Goal: Unclear

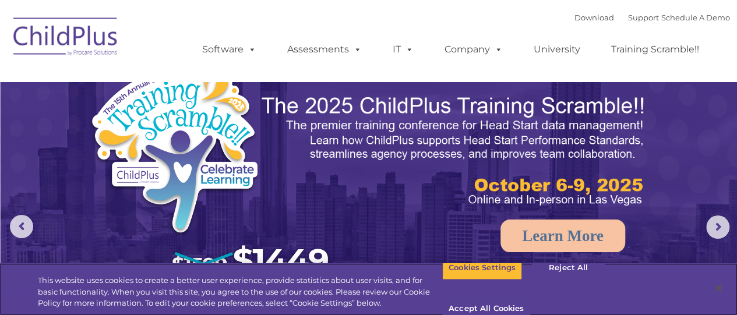
select select "MEDIUM"
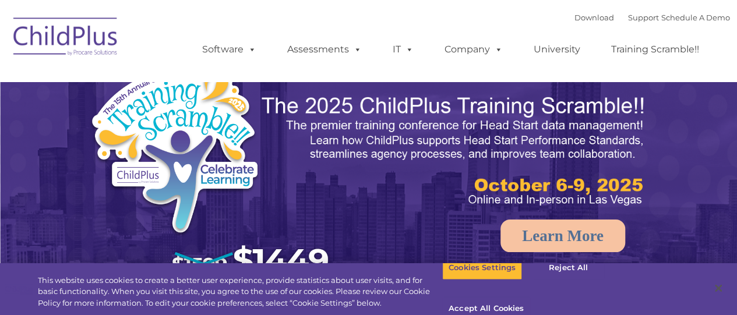
select select "MEDIUM"
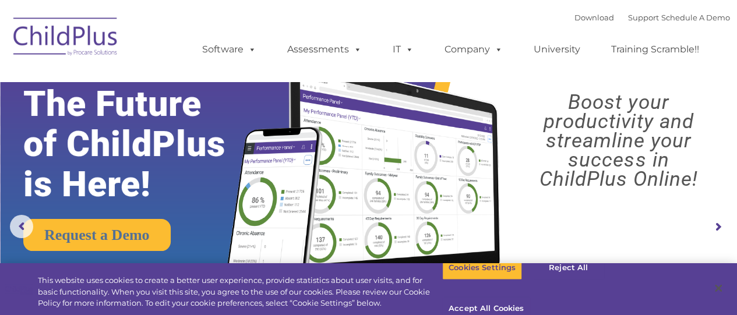
click at [48, 41] on img at bounding box center [66, 38] width 116 height 58
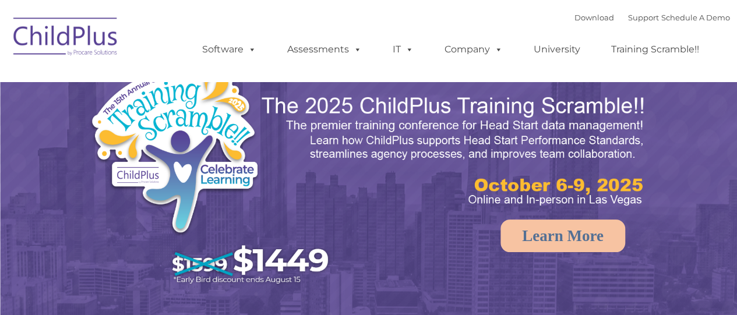
select select "MEDIUM"
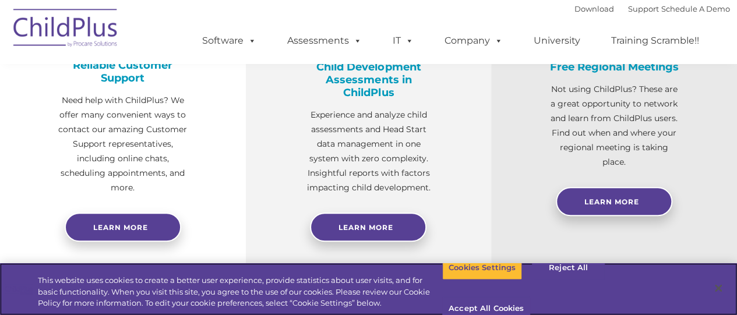
scroll to position [511, 0]
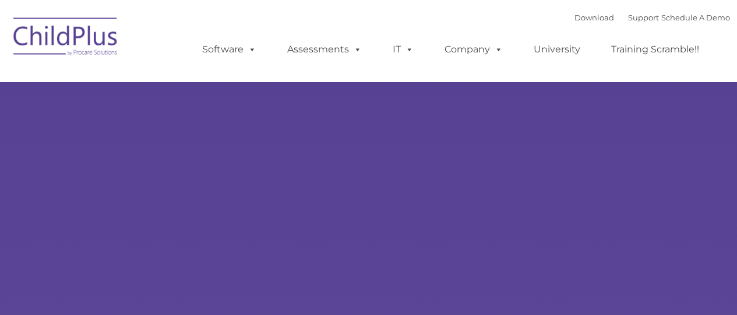
select select "MEDIUM"
